Goal: Communication & Community: Share content

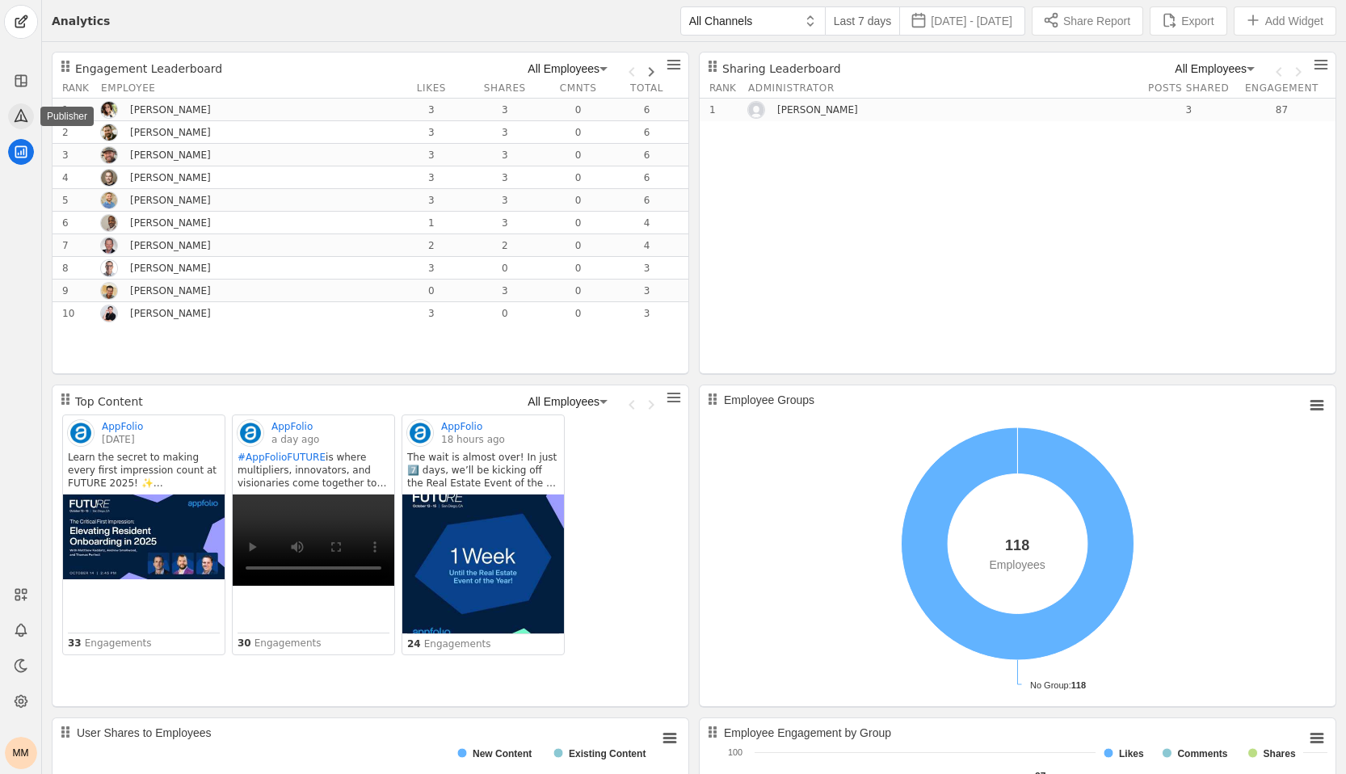
click at [22, 115] on icon at bounding box center [21, 115] width 16 height 16
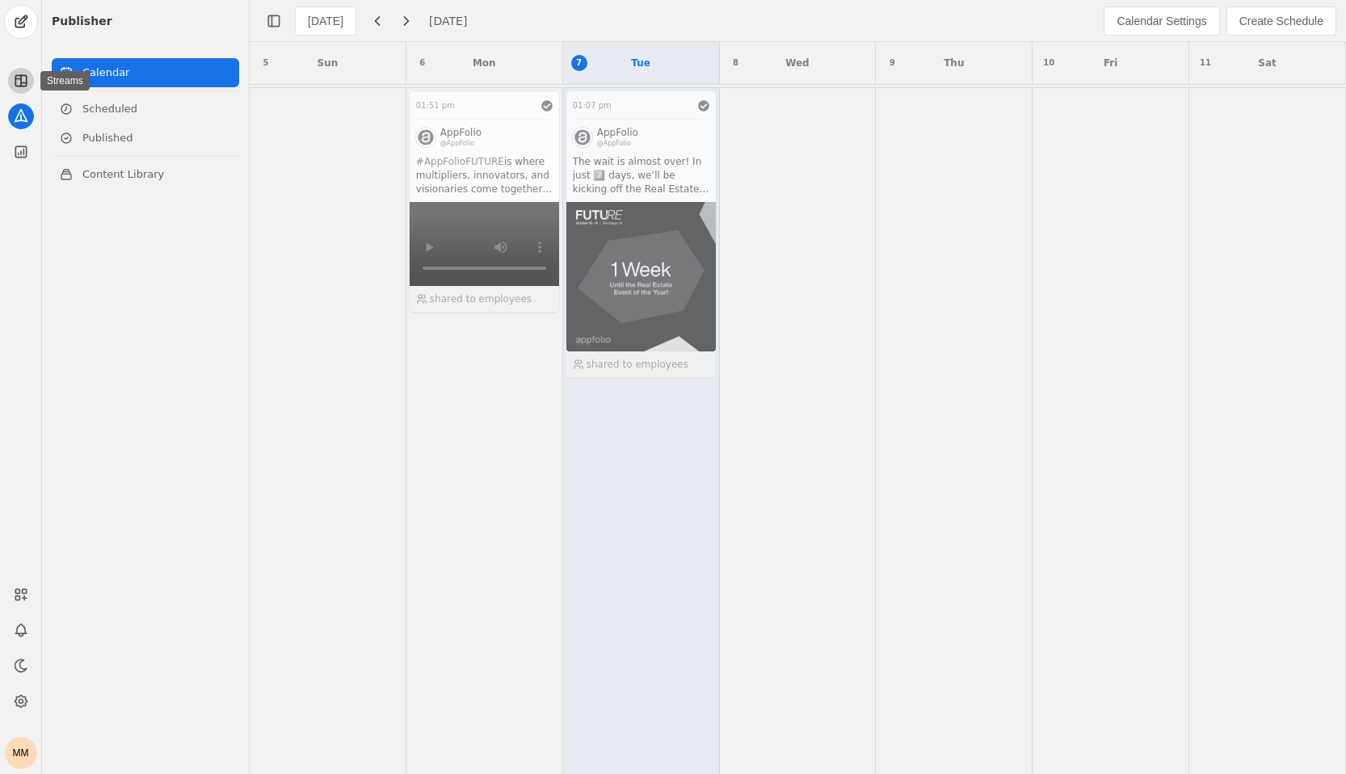
click at [11, 89] on app-icon at bounding box center [21, 81] width 26 height 26
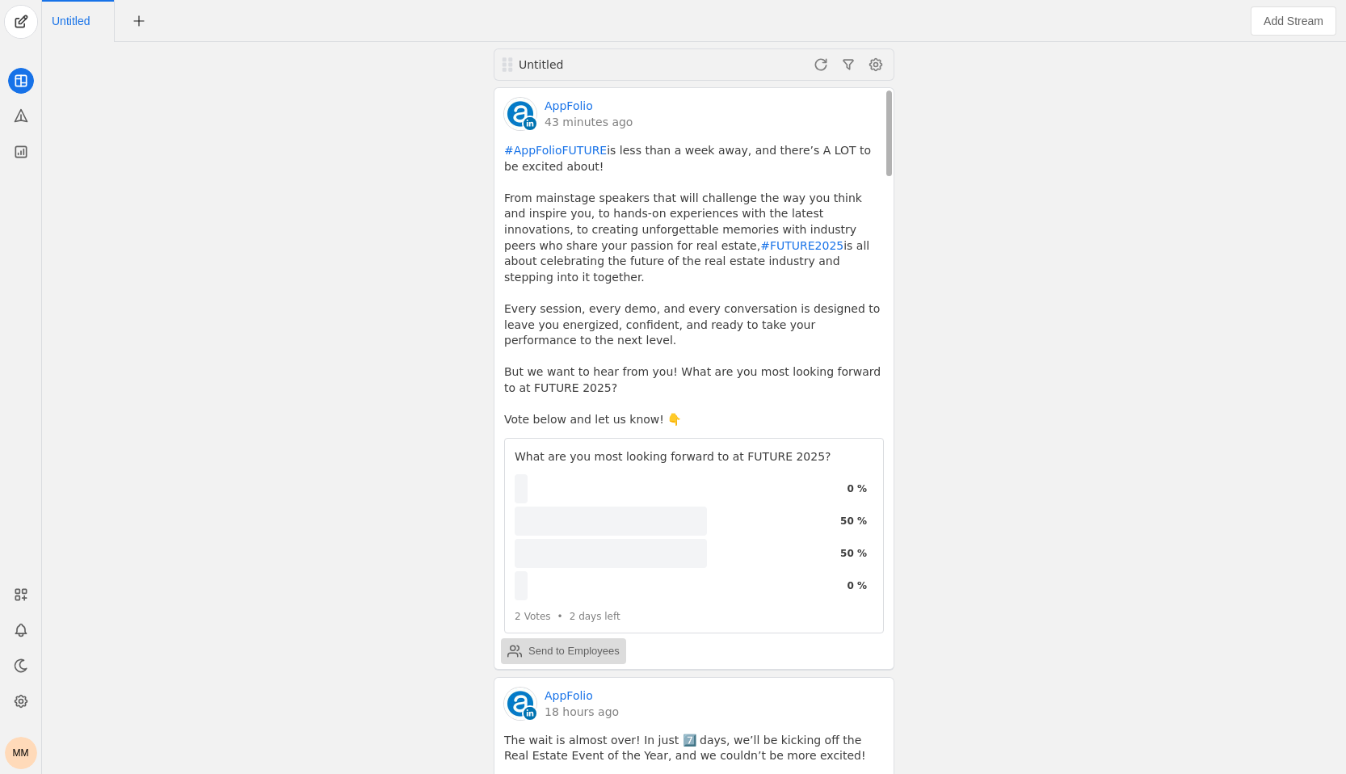
click at [535, 643] on div "Send to Employees" at bounding box center [573, 651] width 91 height 16
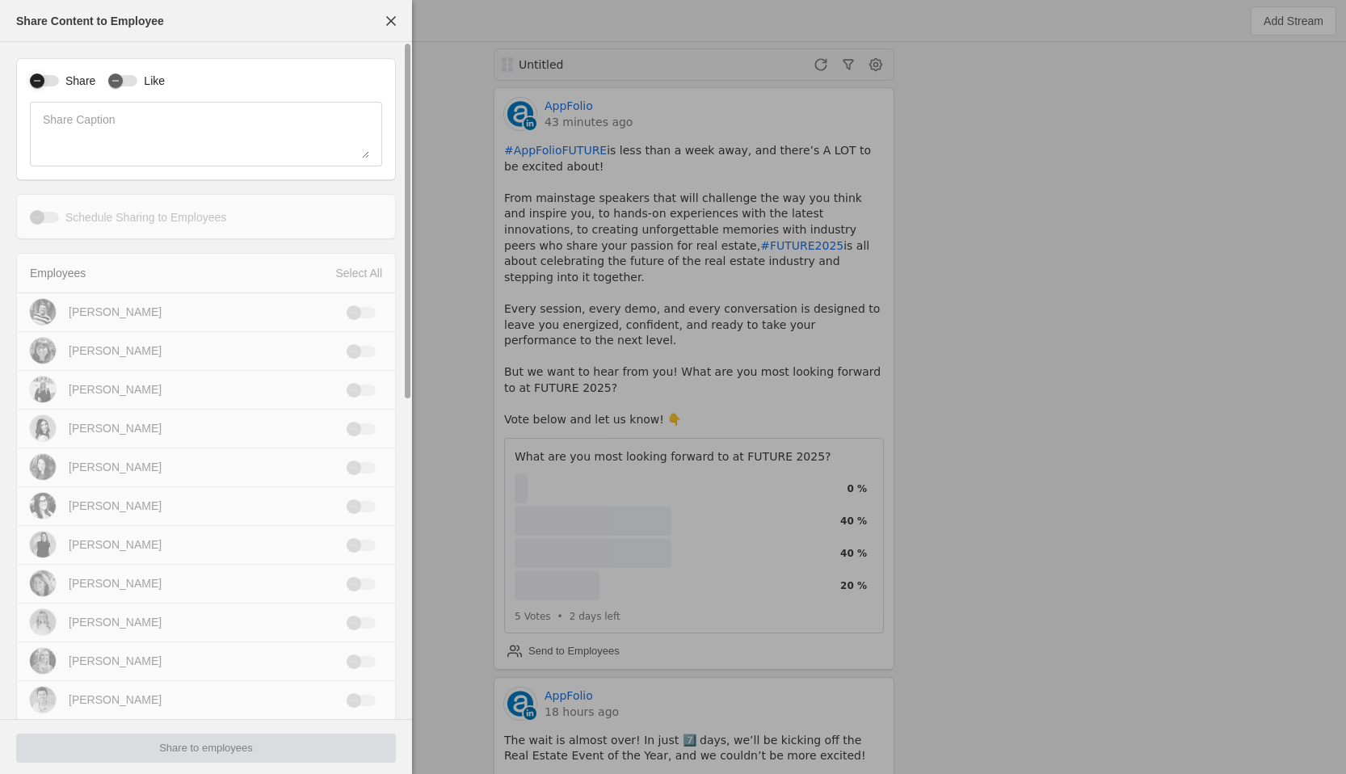
click at [53, 83] on div "button" at bounding box center [44, 80] width 29 height 11
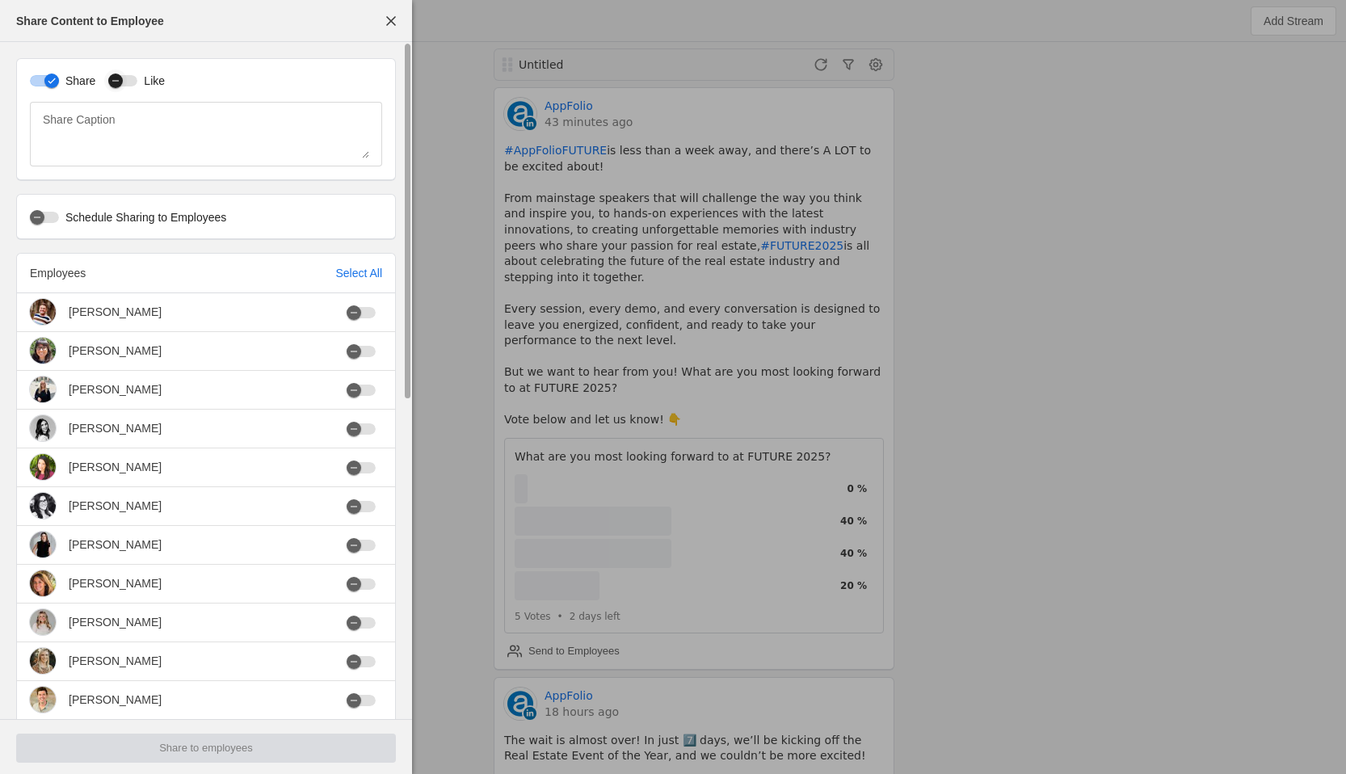
click at [110, 82] on div "button" at bounding box center [115, 80] width 15 height 15
click at [347, 275] on div "Select All" at bounding box center [358, 273] width 47 height 16
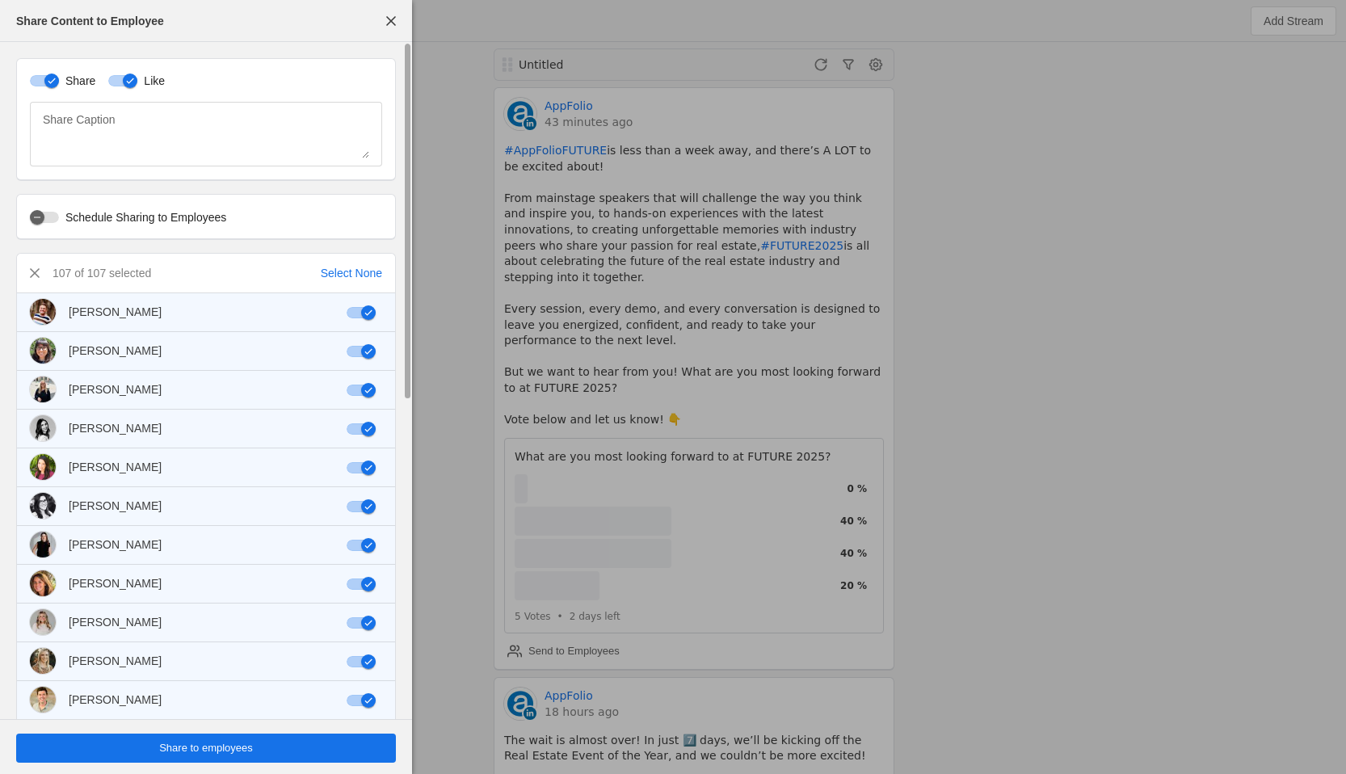
click at [265, 750] on span "undefined" at bounding box center [206, 747] width 380 height 29
